Goal: Task Accomplishment & Management: Use online tool/utility

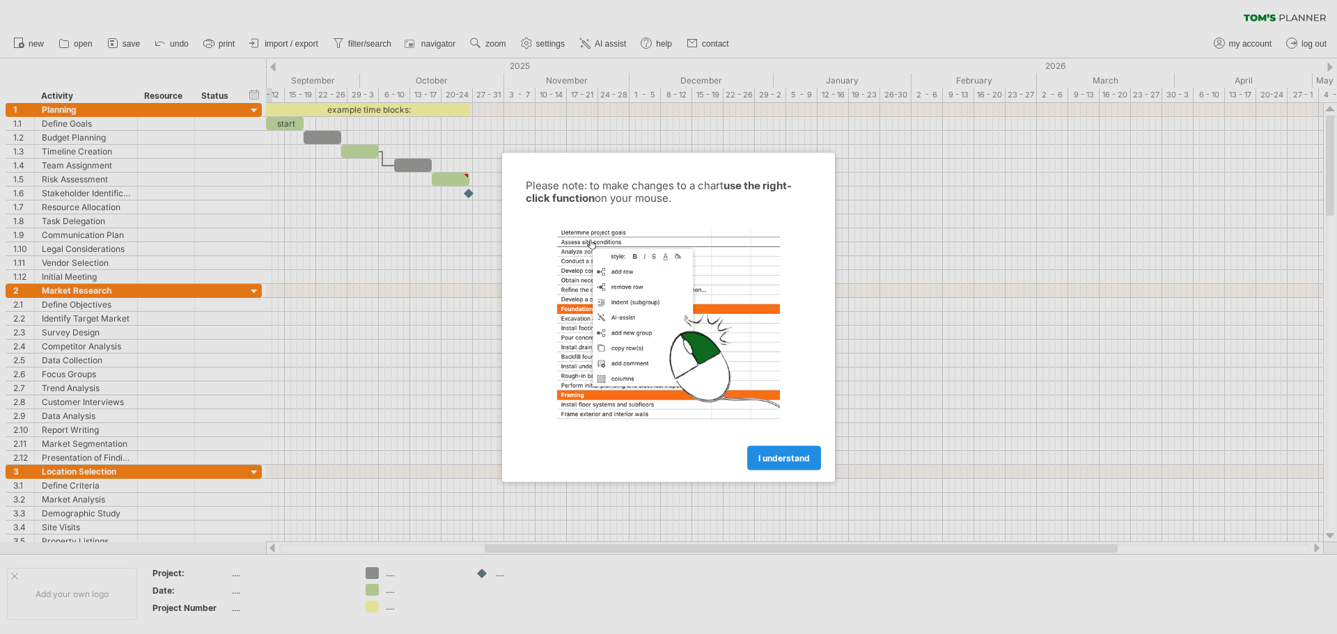
click at [773, 462] on span "I understand" at bounding box center [784, 458] width 52 height 10
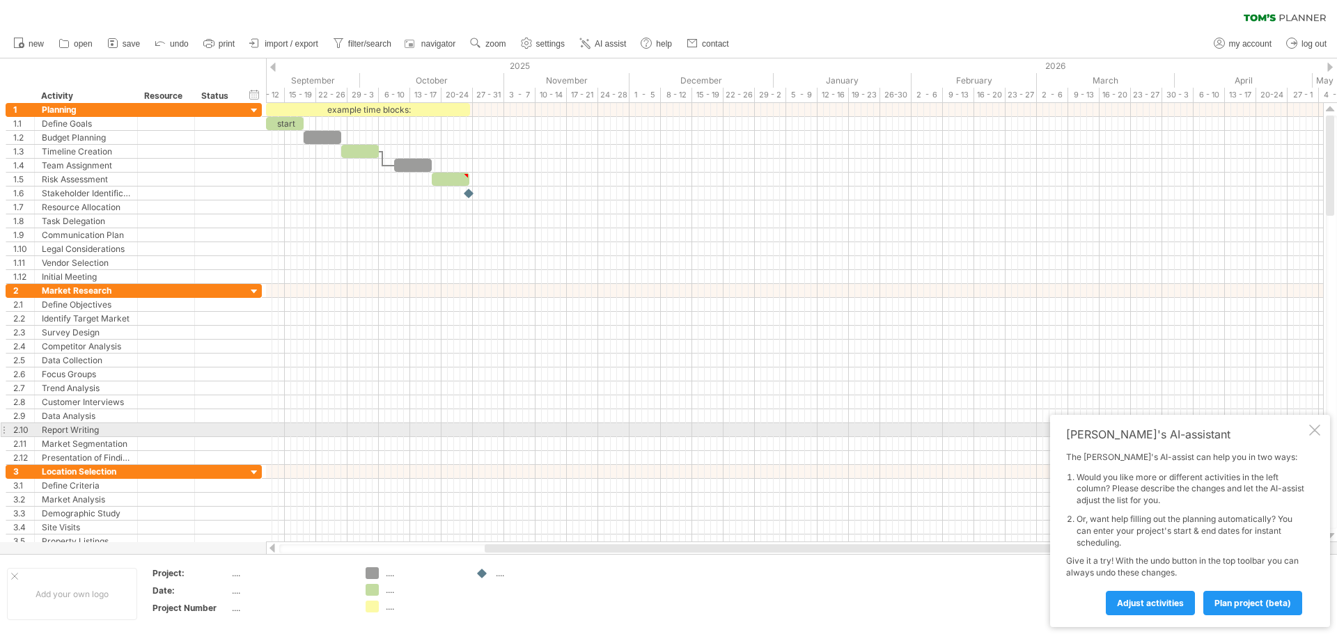
click at [1317, 436] on div "[PERSON_NAME]'s AI-assistant The [PERSON_NAME]'s AI-assist can help you in two …" at bounding box center [1190, 521] width 280 height 212
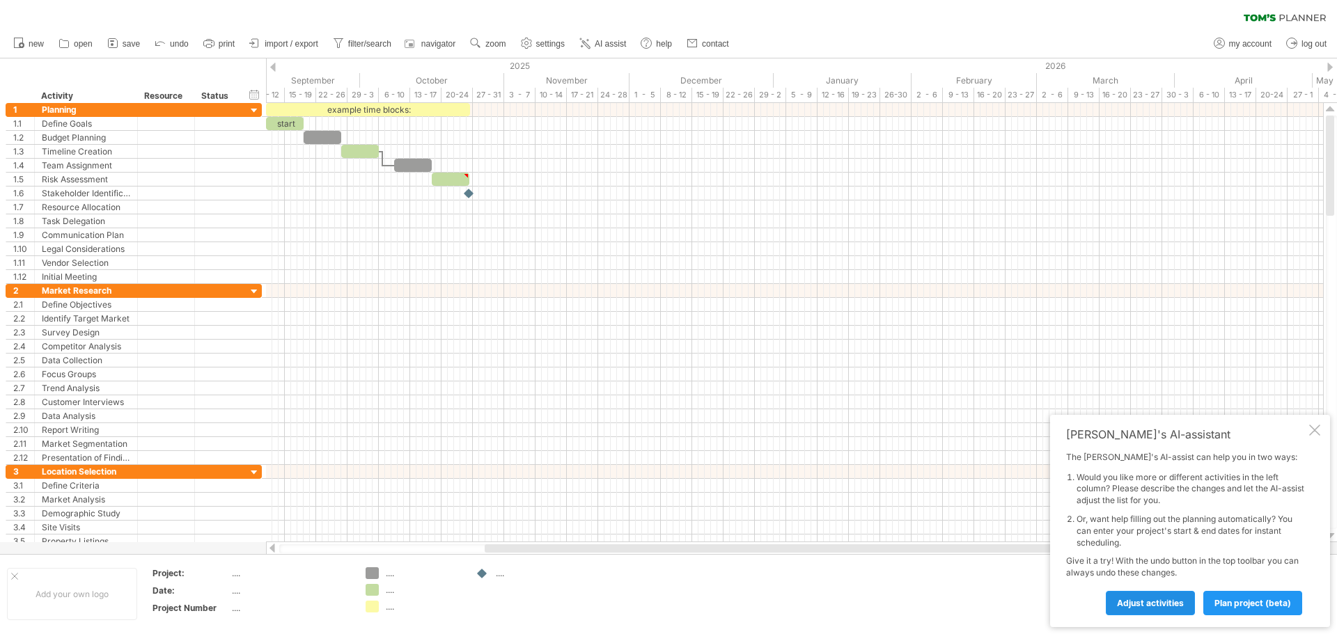
click at [1177, 607] on span "Adjust activities" at bounding box center [1150, 603] width 67 height 10
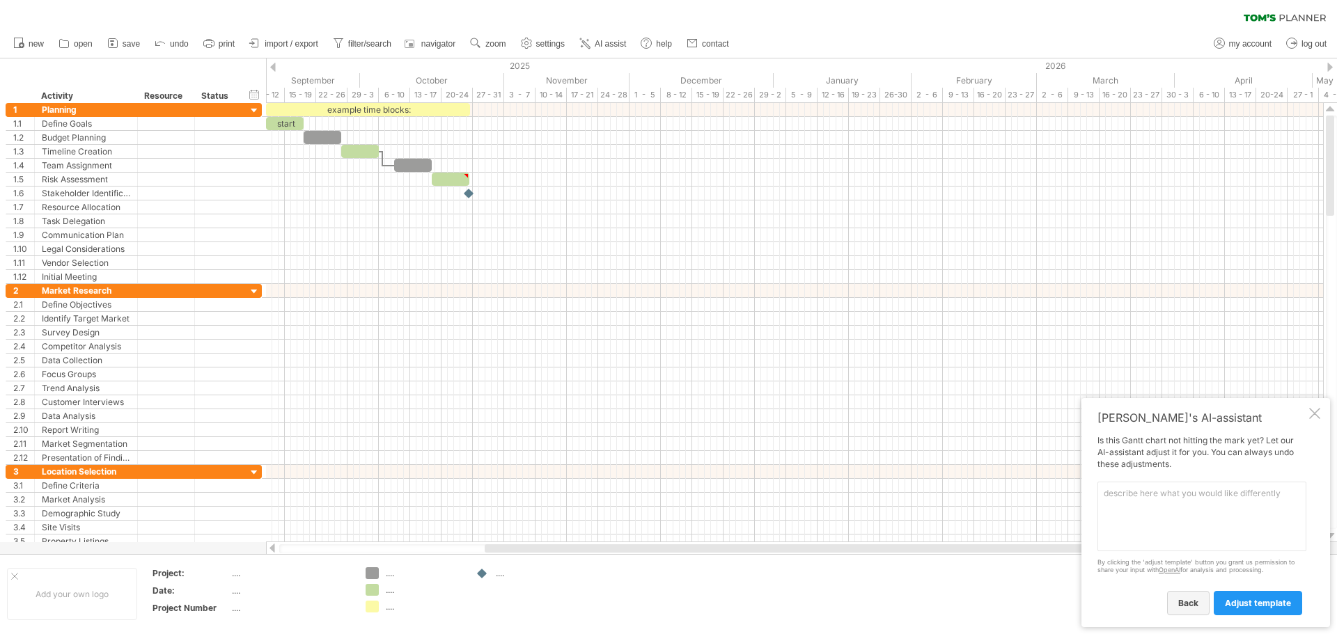
click at [1193, 607] on span "back" at bounding box center [1188, 603] width 20 height 10
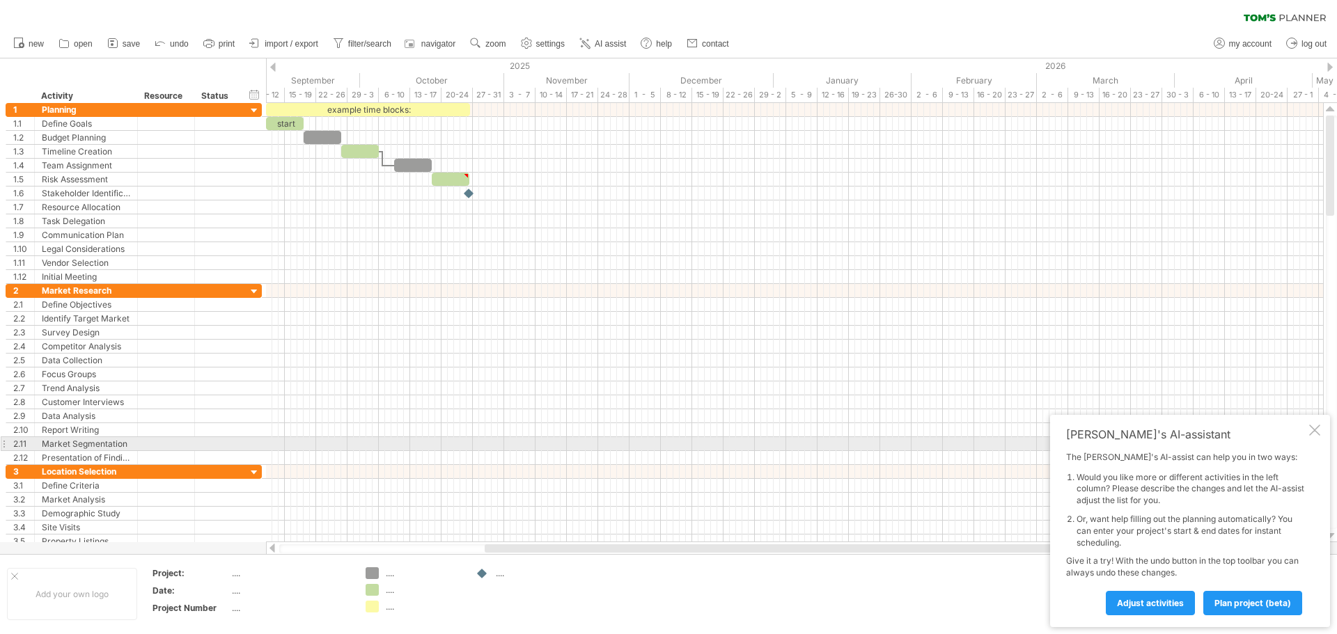
click at [1309, 433] on div at bounding box center [1314, 430] width 11 height 11
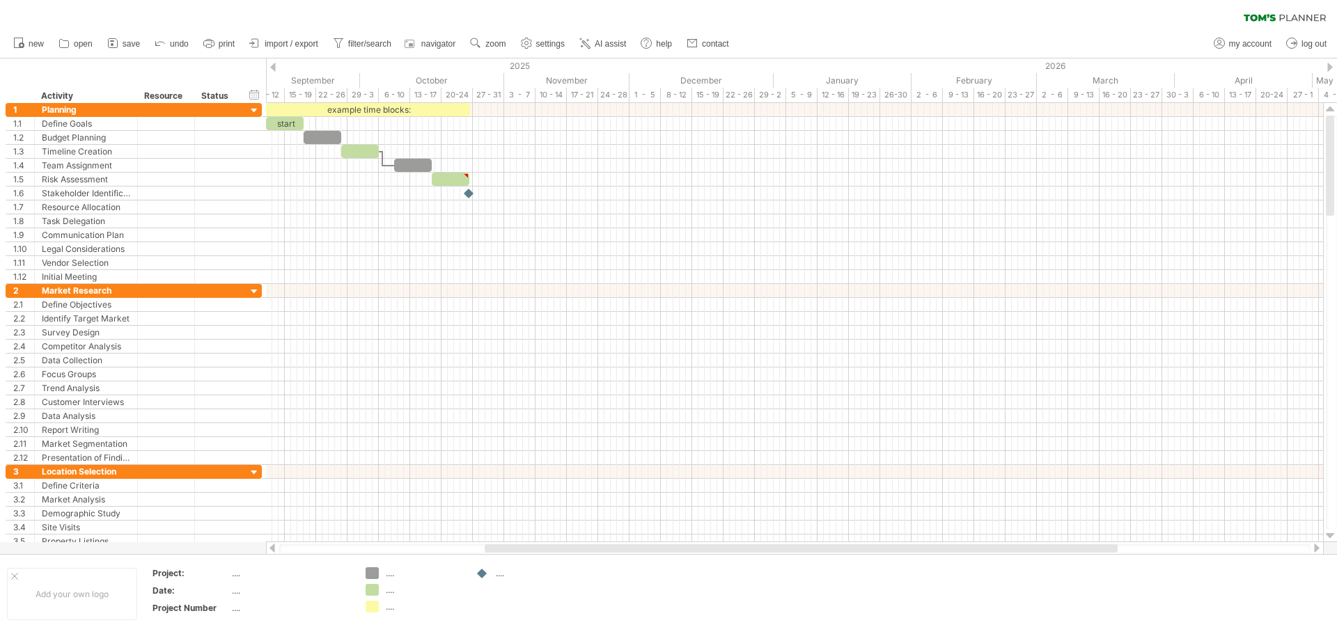
drag, startPoint x: 380, startPoint y: 547, endPoint x: 285, endPoint y: 546, distance: 95.4
click at [285, 546] on div at bounding box center [794, 548] width 1031 height 9
drag, startPoint x: 296, startPoint y: 544, endPoint x: 237, endPoint y: 547, distance: 58.6
click at [237, 547] on div "Trying to reach [DOMAIN_NAME] Connected again... 0% clear filter new 1" at bounding box center [668, 317] width 1337 height 634
drag, startPoint x: 286, startPoint y: 544, endPoint x: 245, endPoint y: 549, distance: 41.5
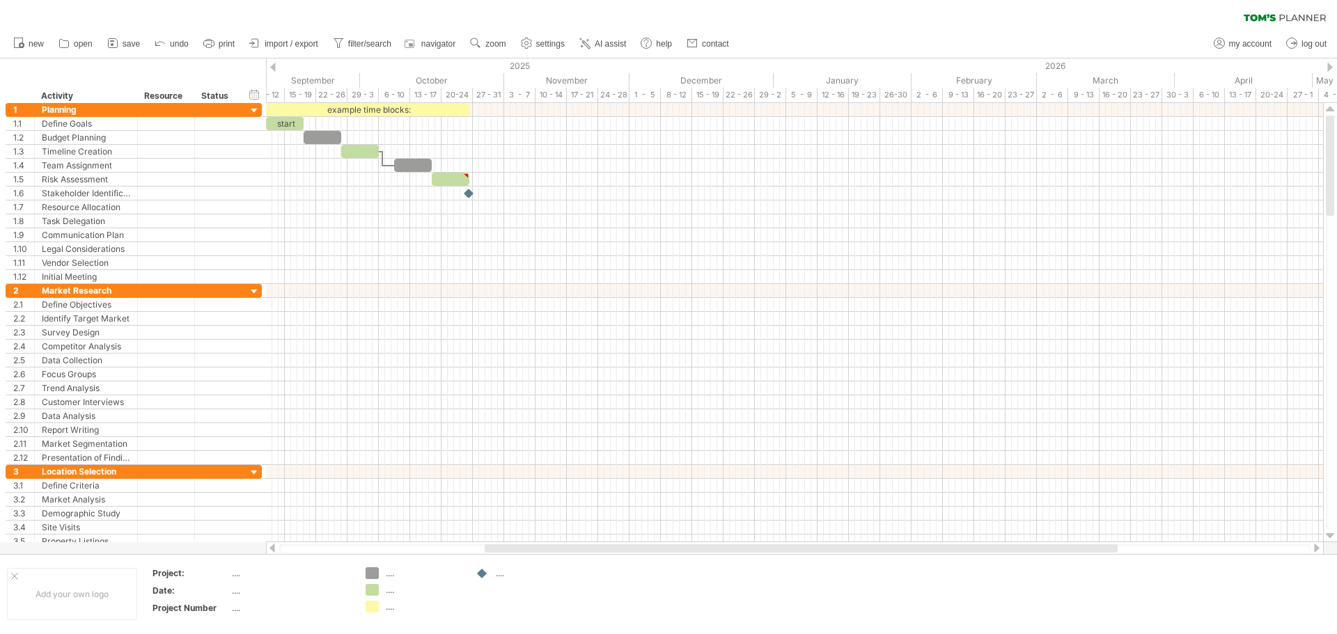
click at [245, 549] on div "Trying to reach [DOMAIN_NAME] Connected again... 0% clear filter new 1" at bounding box center [668, 317] width 1337 height 634
click at [274, 69] on div at bounding box center [273, 67] width 6 height 9
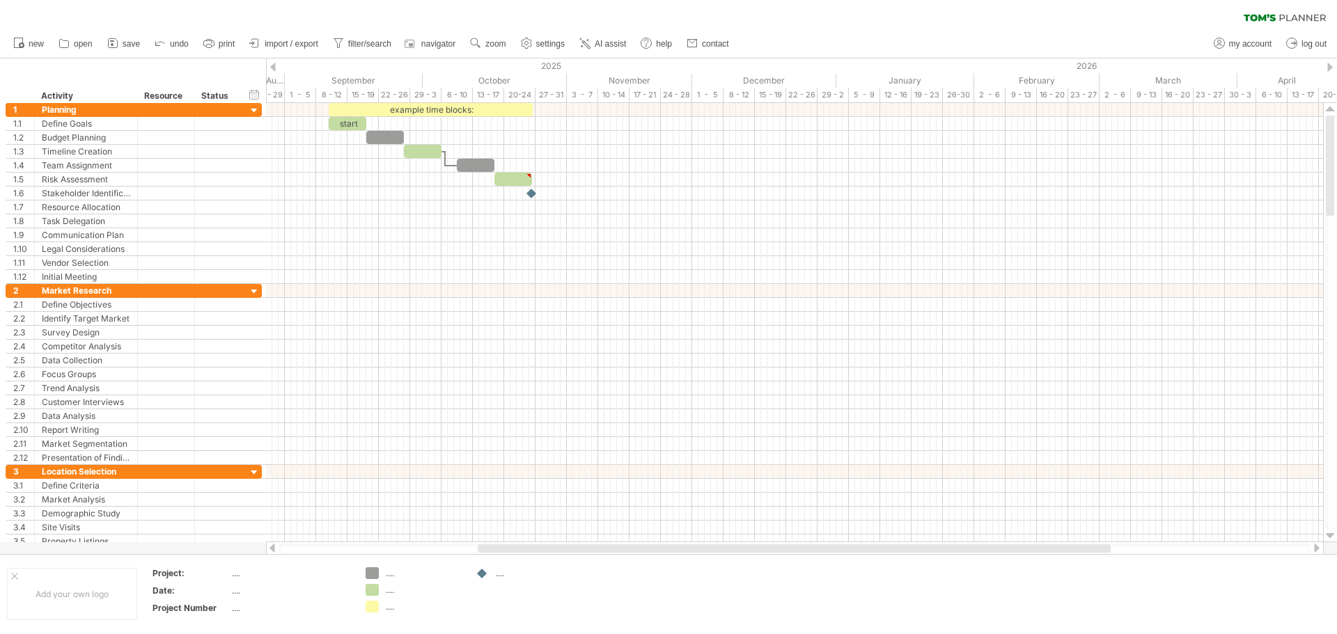
click at [274, 69] on div at bounding box center [273, 67] width 6 height 9
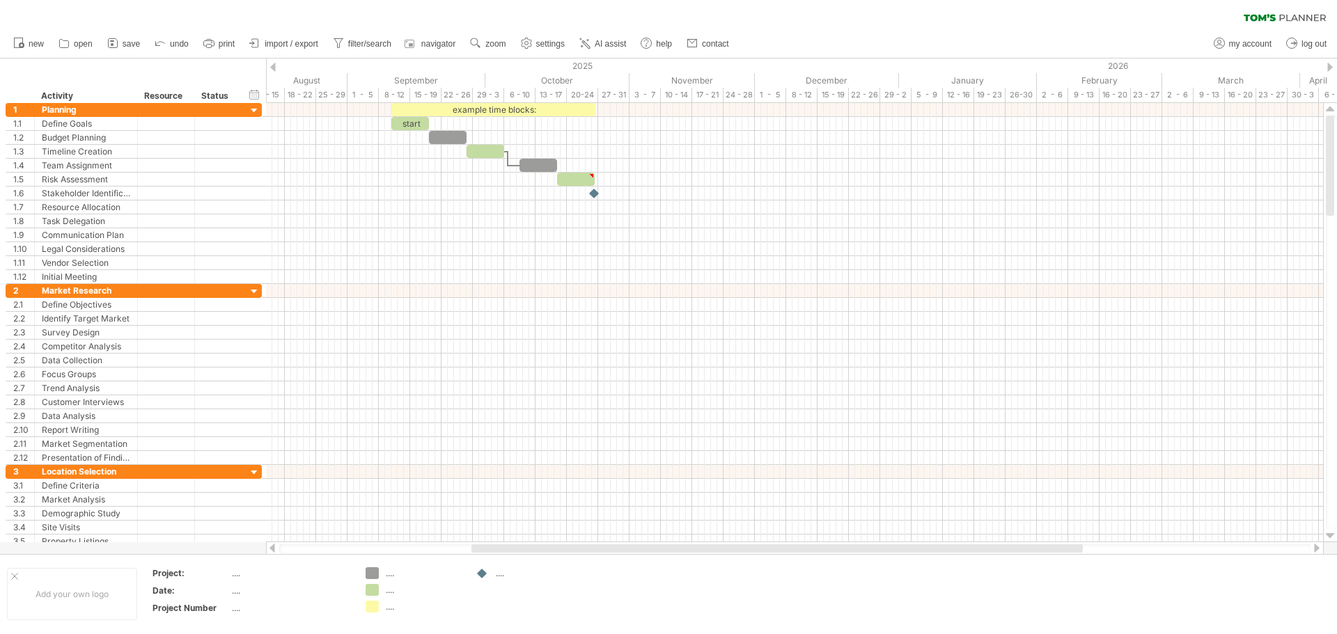
click at [274, 69] on div at bounding box center [273, 67] width 6 height 9
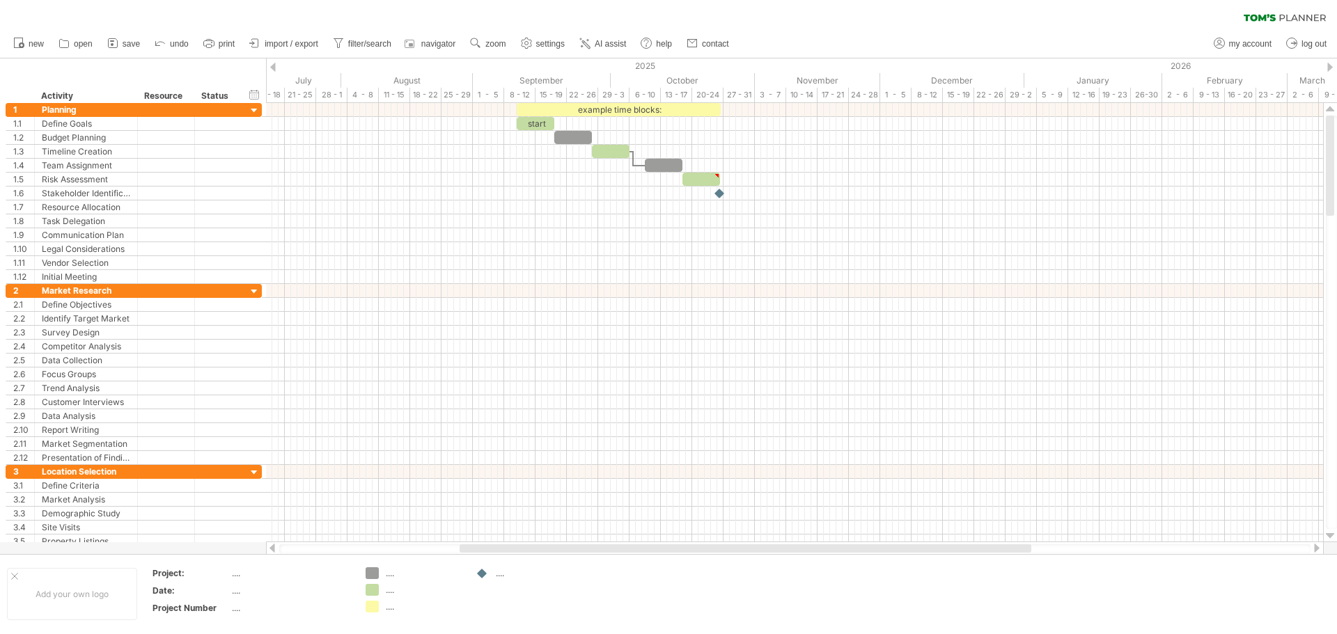
click at [274, 69] on div at bounding box center [273, 67] width 6 height 9
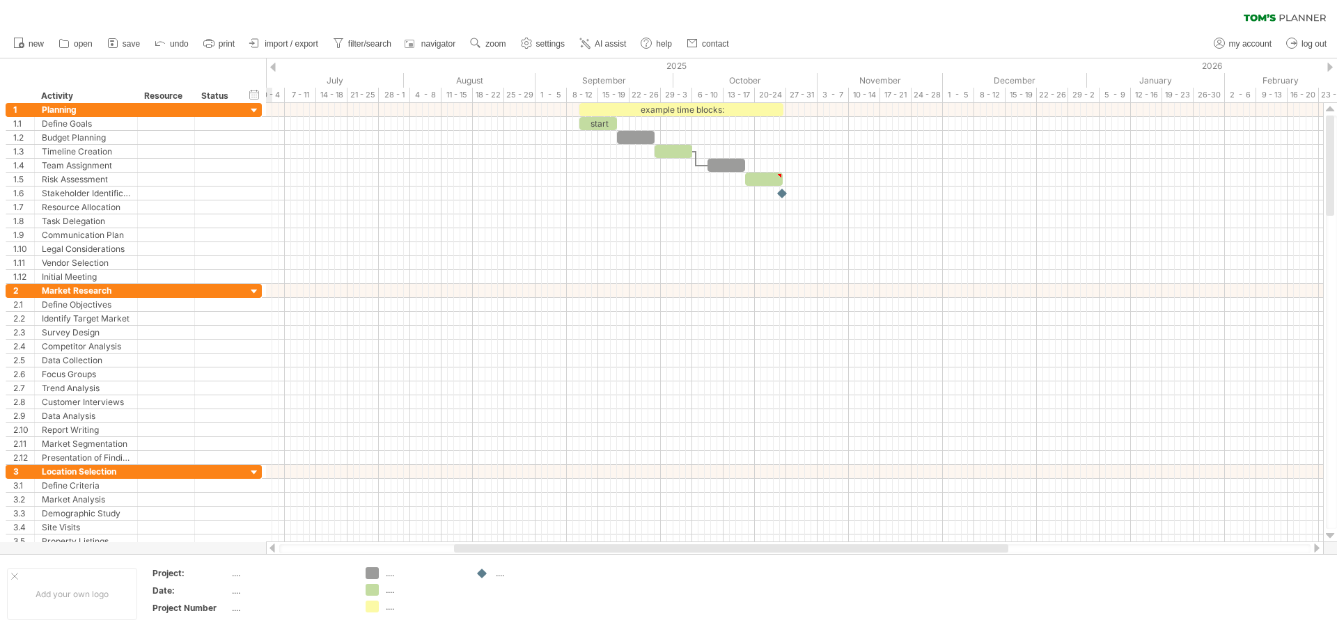
click at [274, 69] on div at bounding box center [273, 67] width 6 height 9
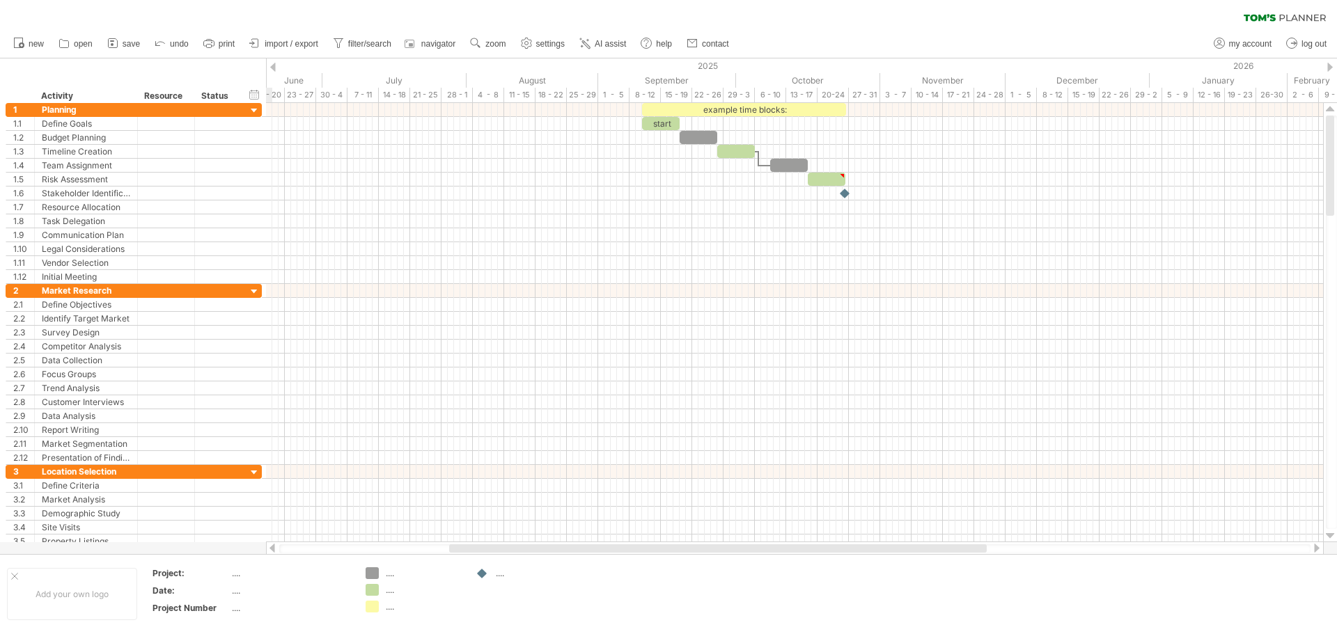
click at [274, 69] on div at bounding box center [273, 67] width 6 height 9
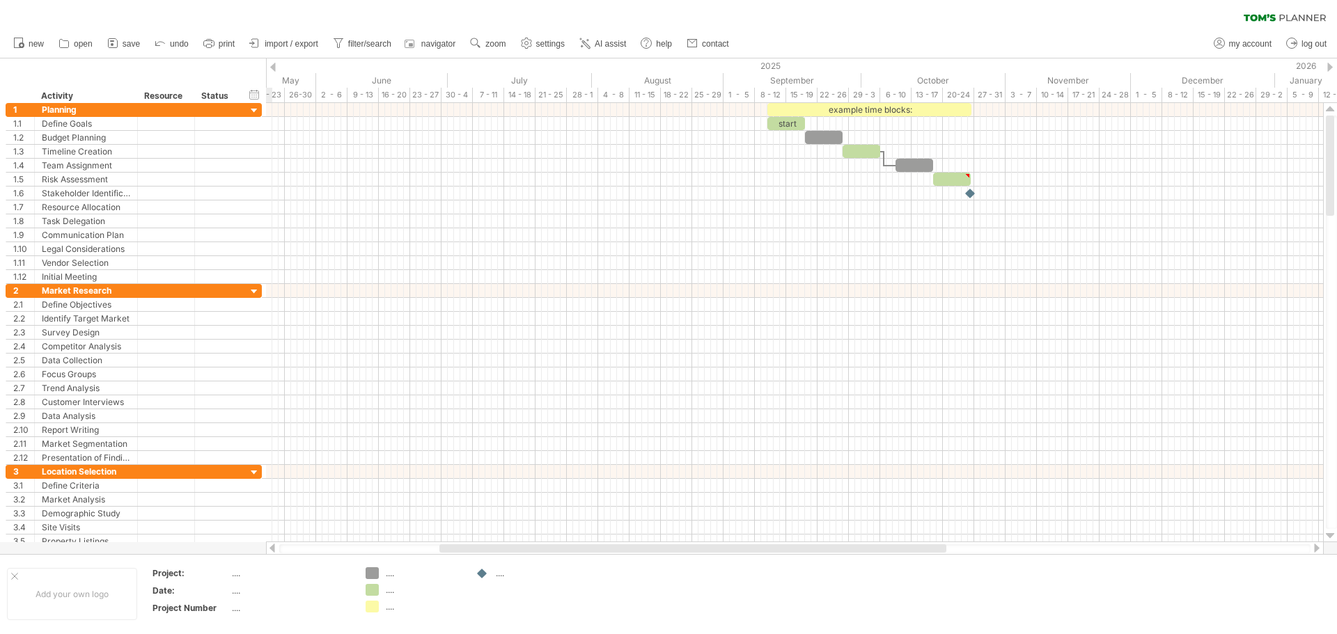
click at [274, 69] on div at bounding box center [273, 67] width 6 height 9
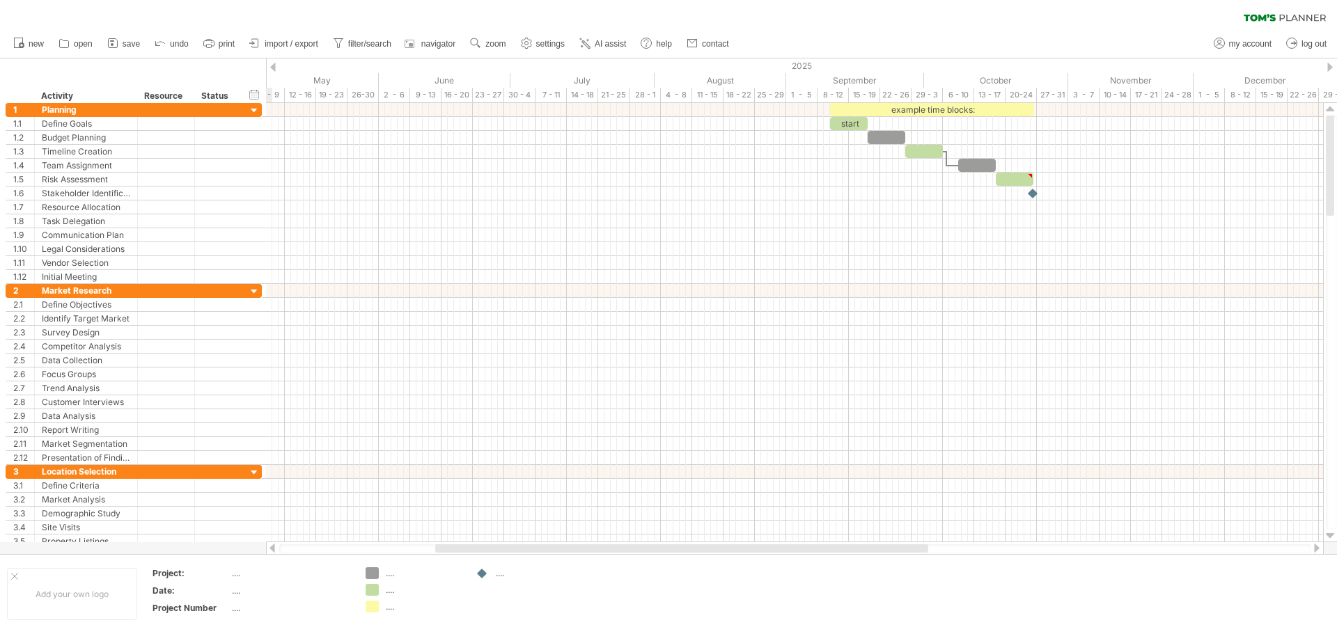
click at [274, 69] on div at bounding box center [273, 67] width 6 height 9
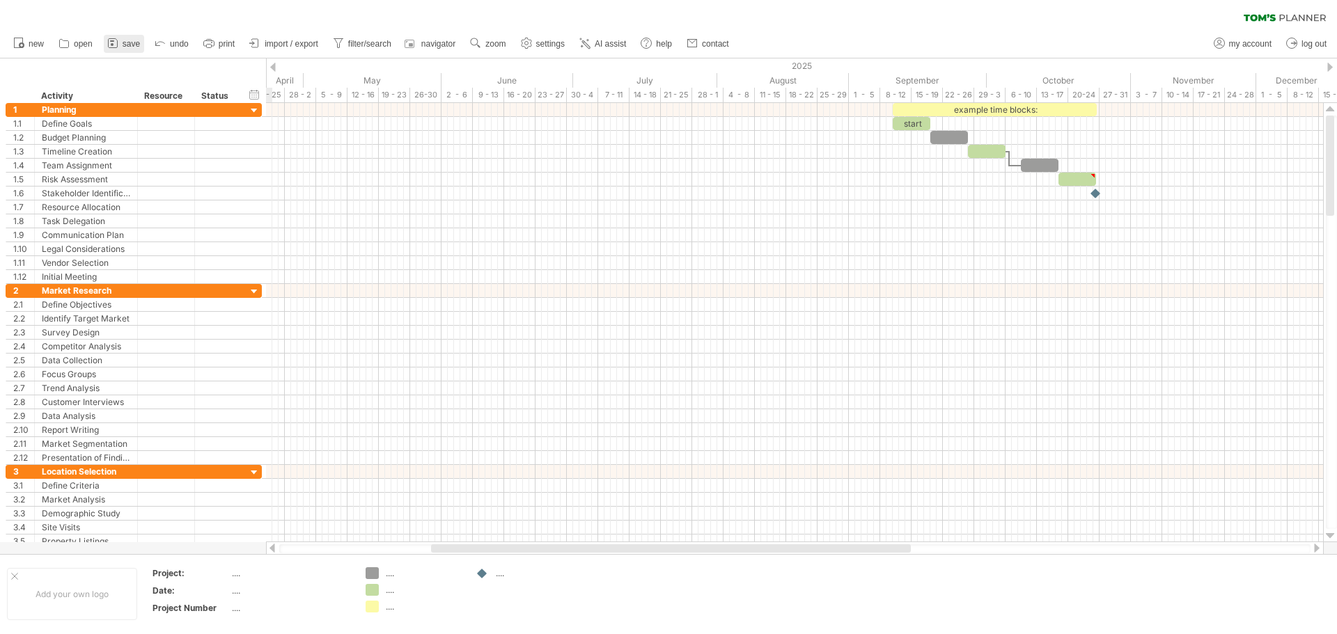
click at [125, 42] on span "save" at bounding box center [131, 44] width 17 height 10
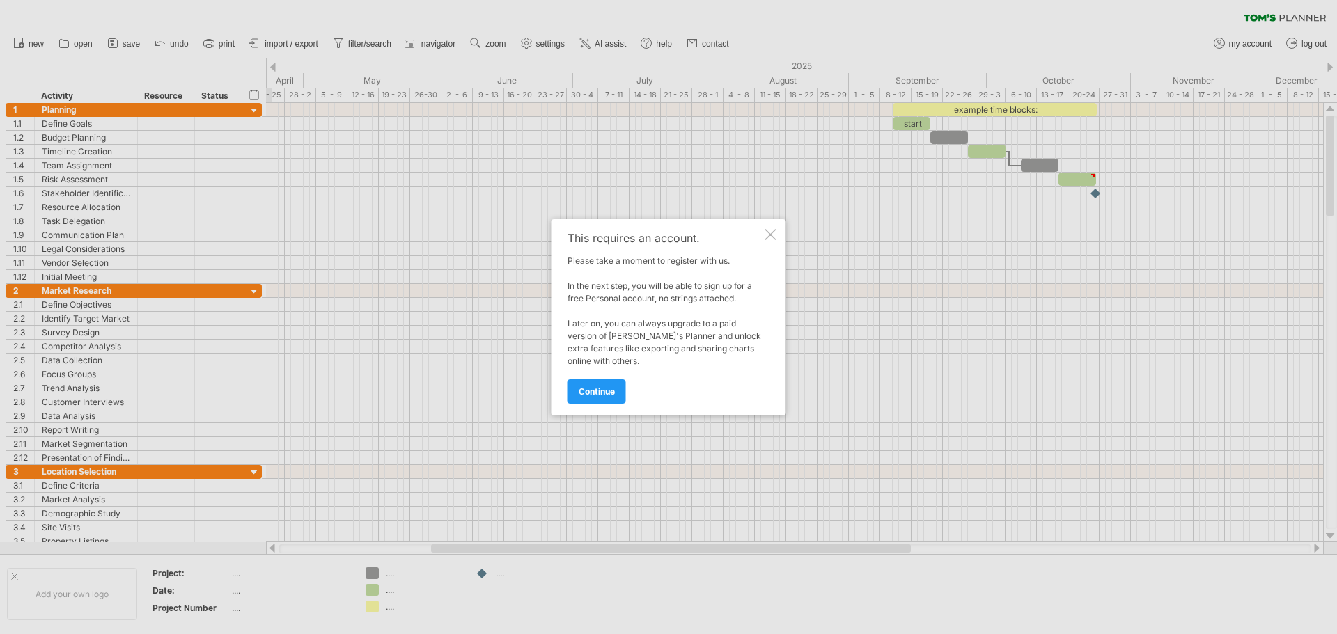
click at [769, 234] on div at bounding box center [770, 234] width 11 height 11
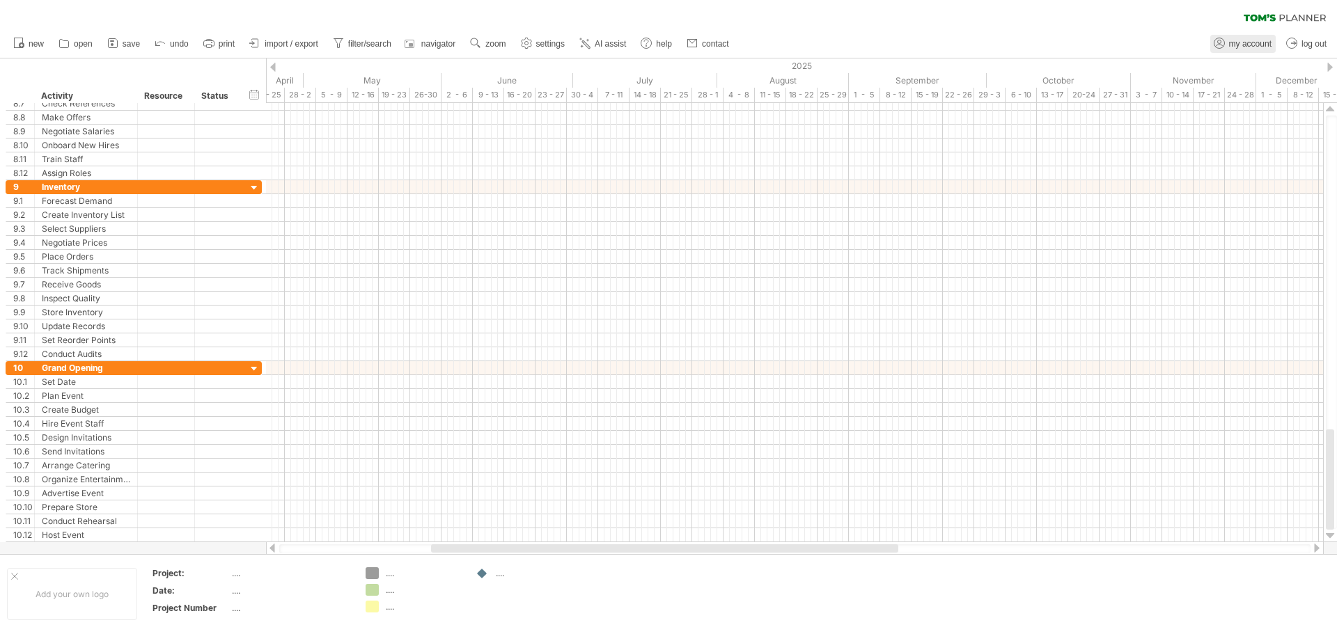
click at [1234, 42] on span "my account" at bounding box center [1250, 44] width 42 height 10
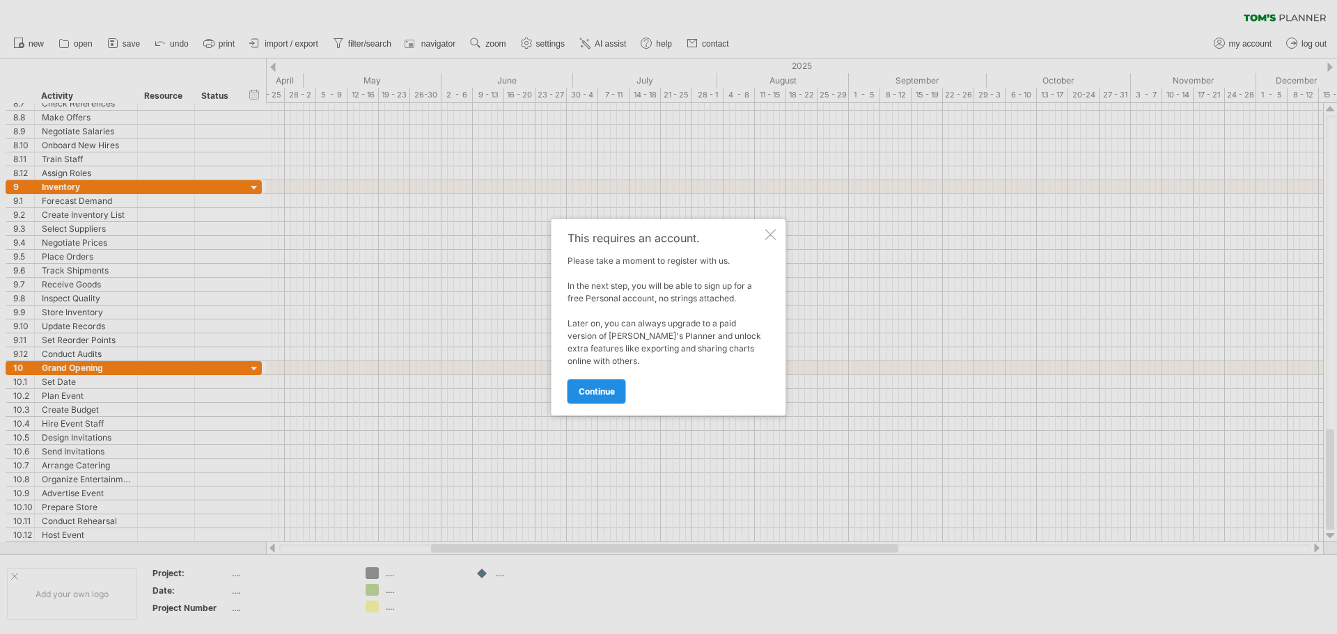
click at [602, 396] on span "continue" at bounding box center [597, 391] width 36 height 10
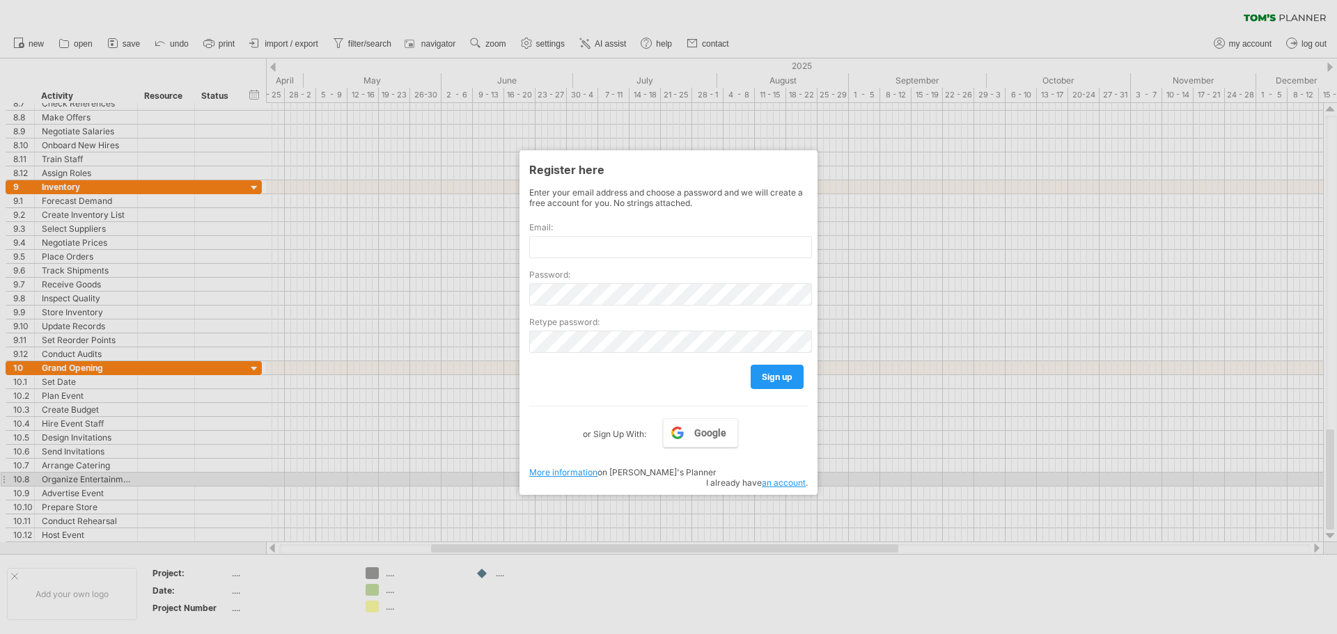
click at [583, 473] on link "More information" at bounding box center [563, 472] width 68 height 10
